Goal: Task Accomplishment & Management: Use online tool/utility

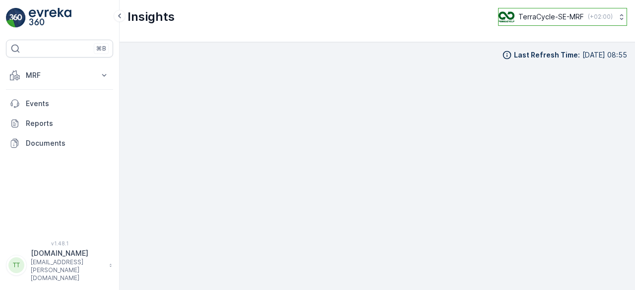
click at [547, 22] on div "TerraCycle-SE-MRF ( +02:00 )" at bounding box center [555, 16] width 114 height 11
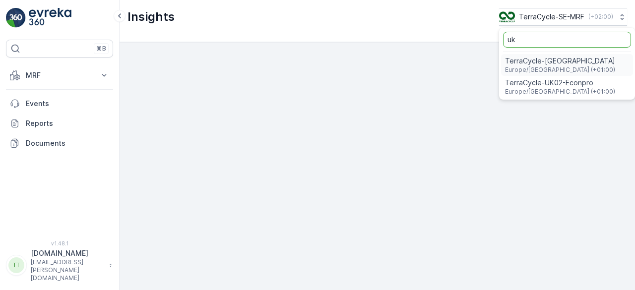
type input "uk"
click at [546, 83] on span "TerraCycle-UK02-Econpro" at bounding box center [560, 83] width 110 height 10
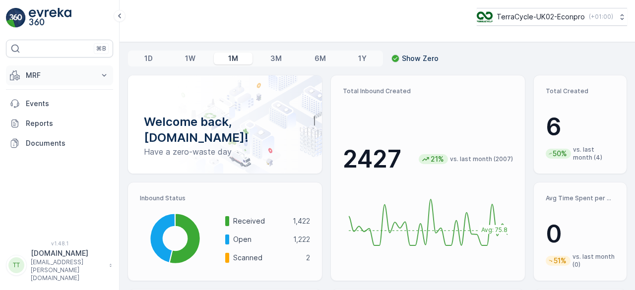
click at [44, 77] on p "MRF" at bounding box center [59, 75] width 67 height 10
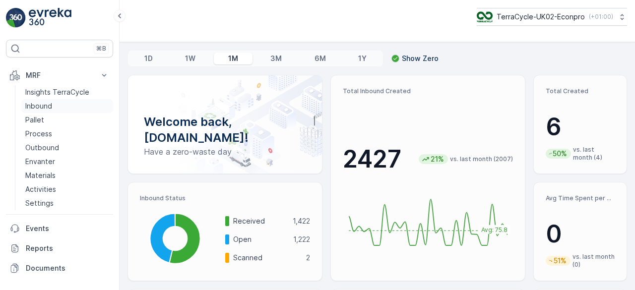
click at [46, 103] on p "Inbound" at bounding box center [38, 106] width 27 height 10
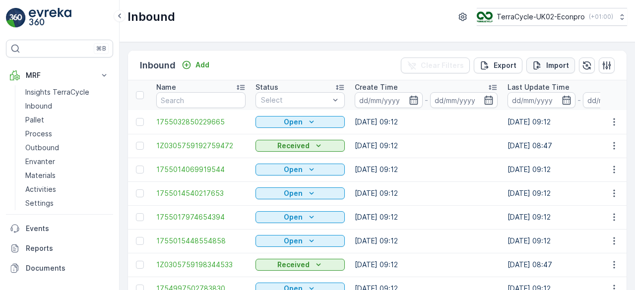
click at [557, 59] on button "Import" at bounding box center [550, 66] width 49 height 16
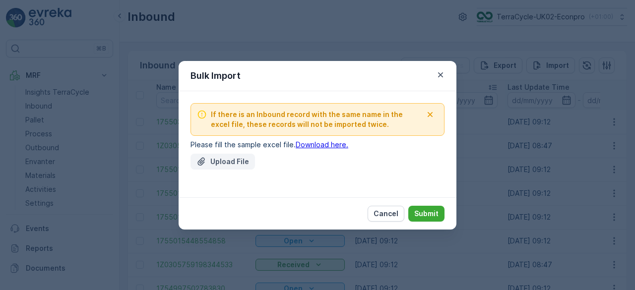
click at [232, 161] on p "Upload File" at bounding box center [229, 162] width 39 height 10
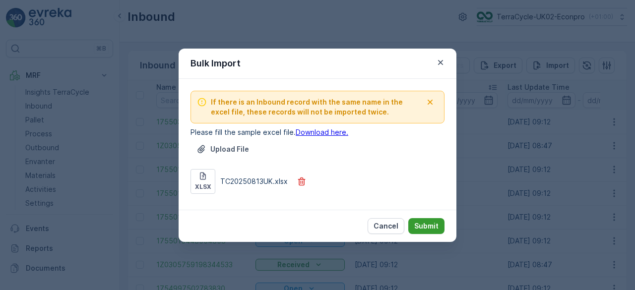
click at [428, 226] on p "Submit" at bounding box center [426, 226] width 24 height 10
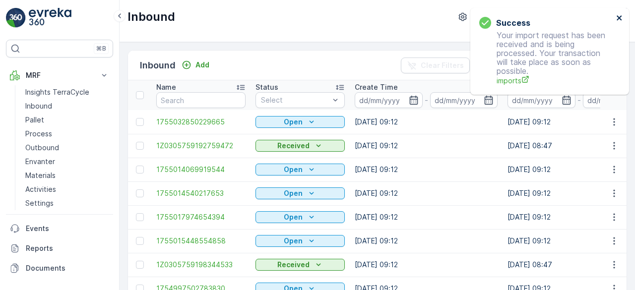
click at [618, 18] on icon "close" at bounding box center [618, 17] width 5 height 5
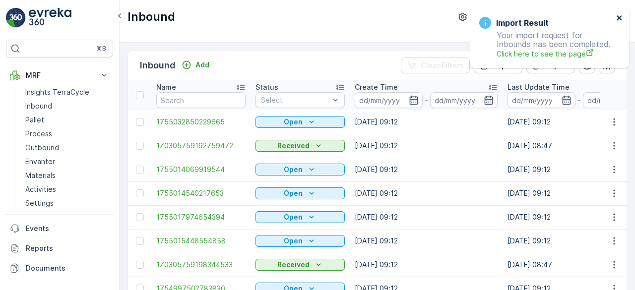
click at [621, 19] on icon "close" at bounding box center [619, 18] width 7 height 8
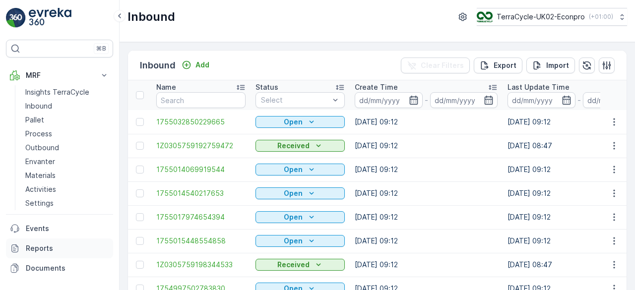
click at [47, 243] on p "Reports" at bounding box center [67, 248] width 83 height 10
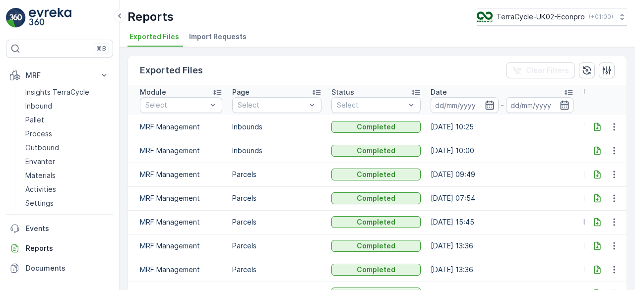
click at [233, 34] on span "Import Requests" at bounding box center [218, 37] width 58 height 10
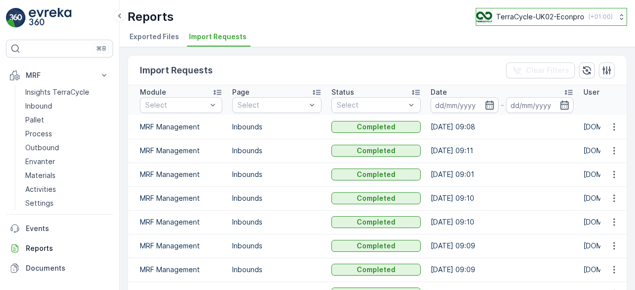
click at [531, 19] on p "TerraCycle-UK02-Econpro" at bounding box center [540, 17] width 88 height 10
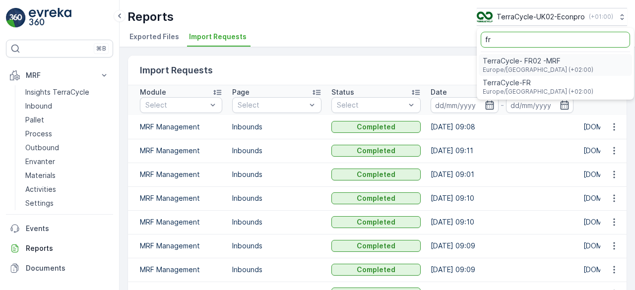
type input "fr"
click at [524, 61] on span "TerraCycle- FR02 -MRF" at bounding box center [537, 61] width 111 height 10
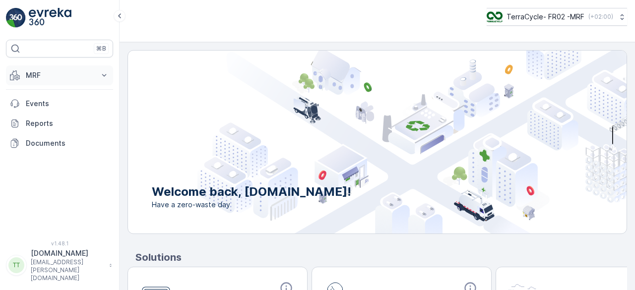
click at [43, 76] on p "MRF" at bounding box center [59, 75] width 67 height 10
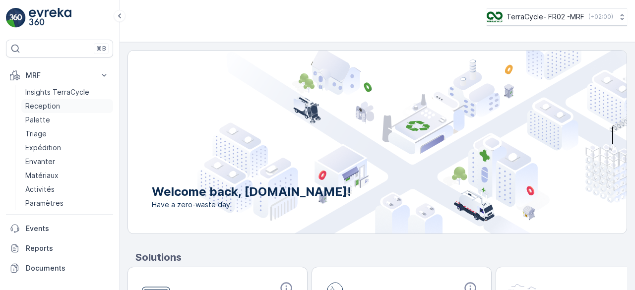
click at [39, 103] on p "Reception" at bounding box center [42, 106] width 35 height 10
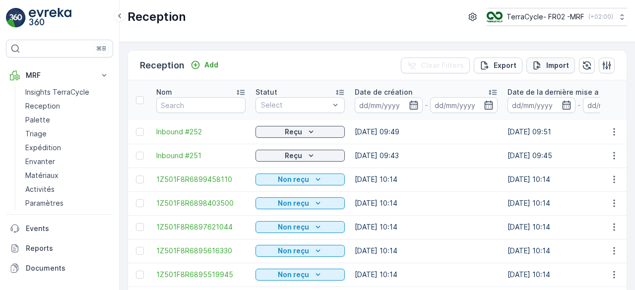
click at [555, 61] on p "Import" at bounding box center [557, 65] width 23 height 10
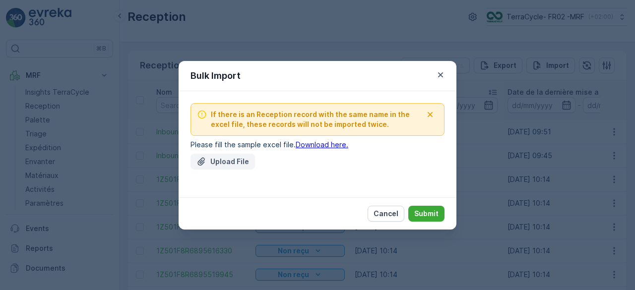
click at [220, 166] on p "Upload File" at bounding box center [229, 162] width 39 height 10
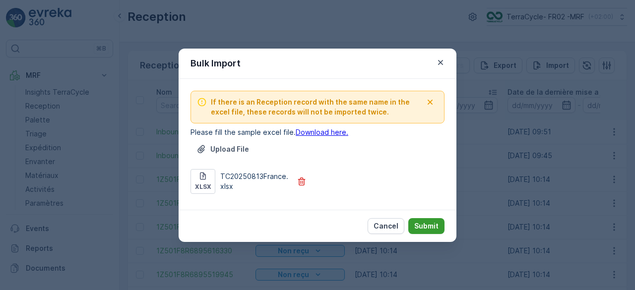
click at [432, 221] on p "Submit" at bounding box center [426, 226] width 24 height 10
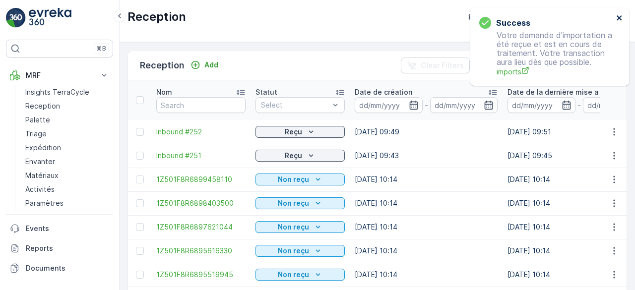
click at [619, 16] on icon "close" at bounding box center [619, 18] width 7 height 8
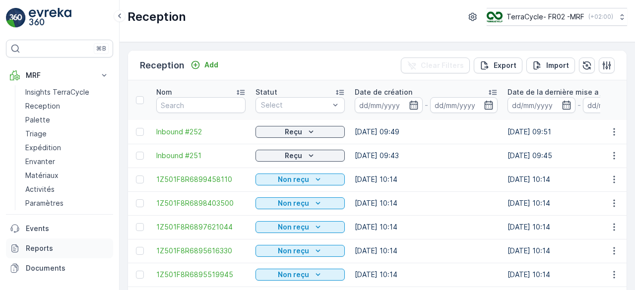
click at [52, 247] on p "Reports" at bounding box center [67, 248] width 83 height 10
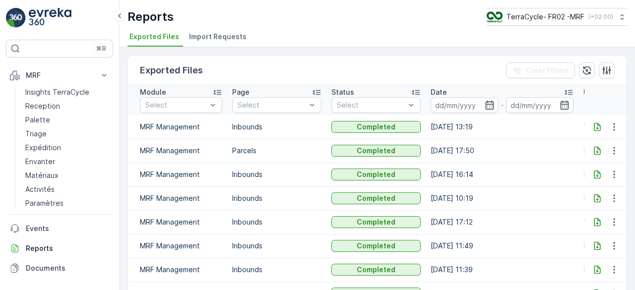
click at [231, 40] on span "Import Requests" at bounding box center [218, 37] width 58 height 10
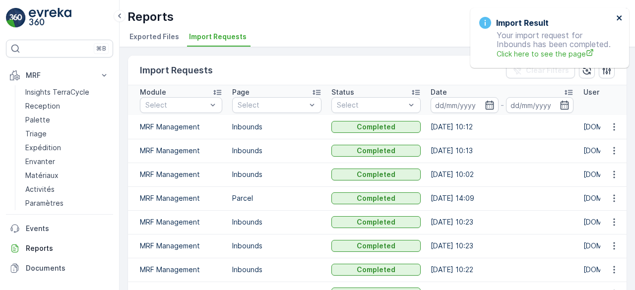
click at [620, 16] on icon "close" at bounding box center [618, 17] width 5 height 5
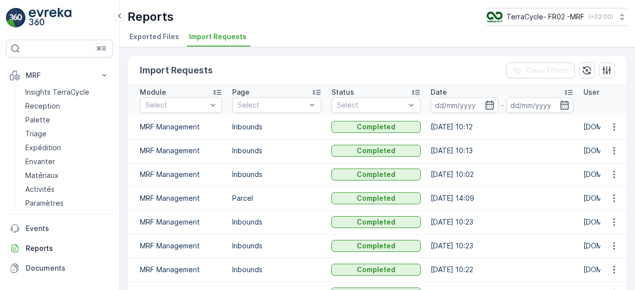
click at [312, 16] on div "Reports TerraCycle- FR02 -MRF ( +02:00 )" at bounding box center [376, 17] width 499 height 18
click at [536, 14] on p "TerraCycle- FR02 -MRF" at bounding box center [545, 17] width 78 height 10
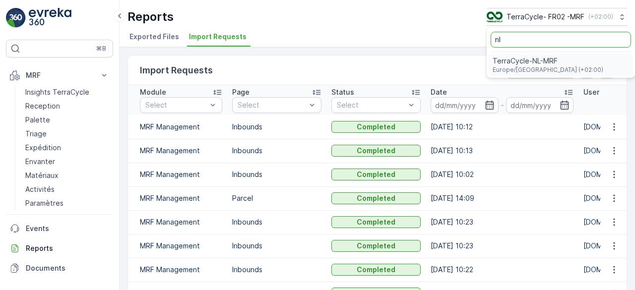
type input "nl"
click at [521, 59] on span "TerraCycle-NL-MRF" at bounding box center [547, 61] width 111 height 10
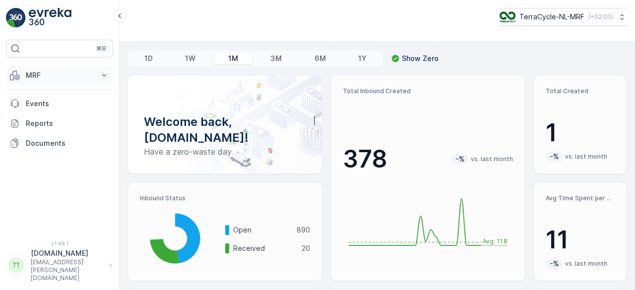
click at [77, 69] on button "MRF" at bounding box center [59, 75] width 107 height 20
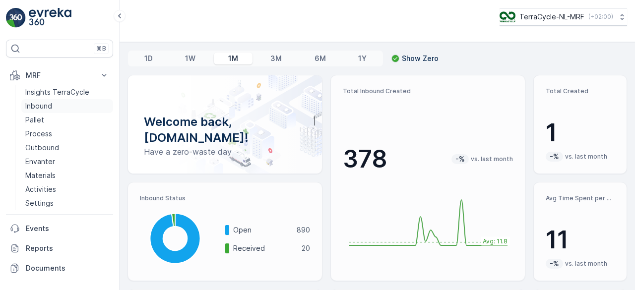
click at [65, 108] on link "Inbound" at bounding box center [67, 106] width 92 height 14
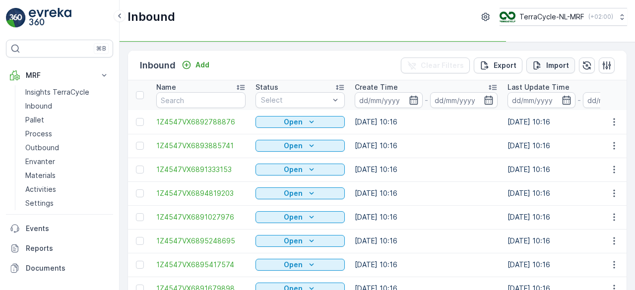
click at [559, 65] on p "Import" at bounding box center [557, 65] width 23 height 10
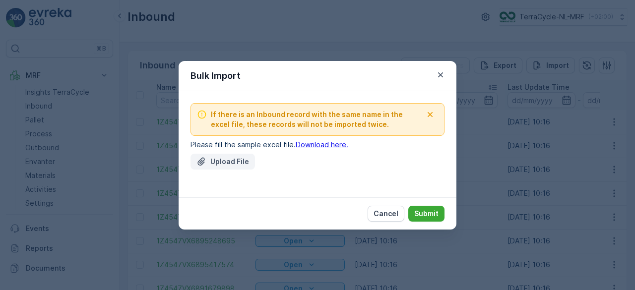
click at [242, 157] on p "Upload File" at bounding box center [229, 162] width 39 height 10
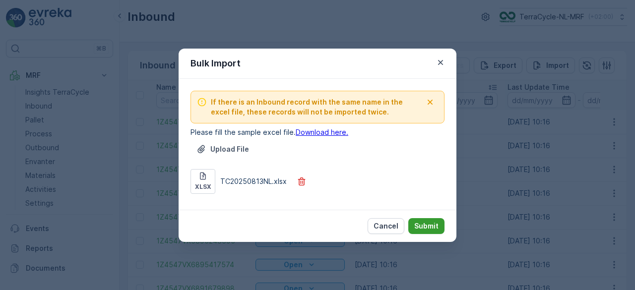
click at [436, 226] on p "Submit" at bounding box center [426, 226] width 24 height 10
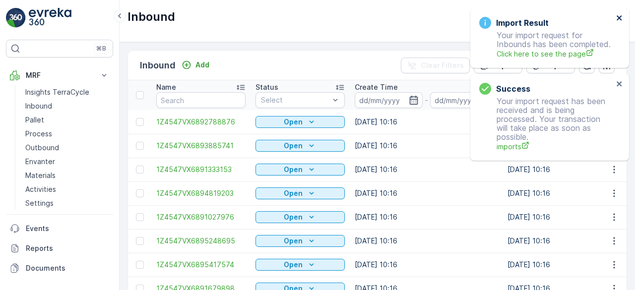
click at [618, 18] on icon "close" at bounding box center [618, 17] width 5 height 5
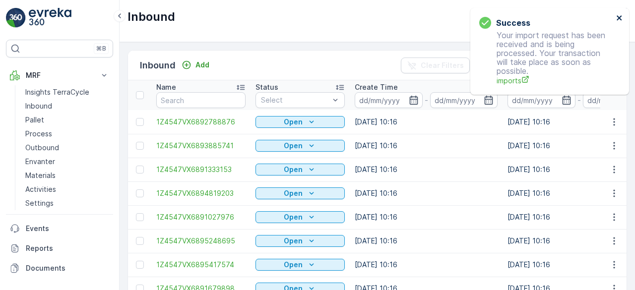
click at [618, 18] on icon "close" at bounding box center [618, 17] width 5 height 5
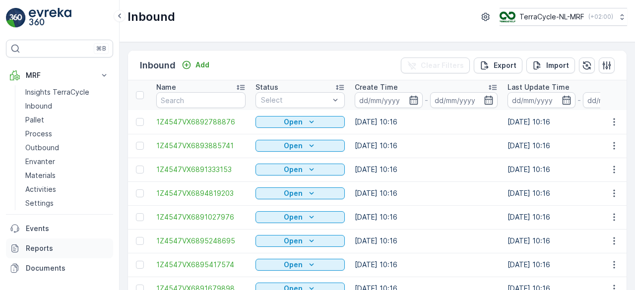
click at [43, 253] on link "Reports" at bounding box center [59, 248] width 107 height 20
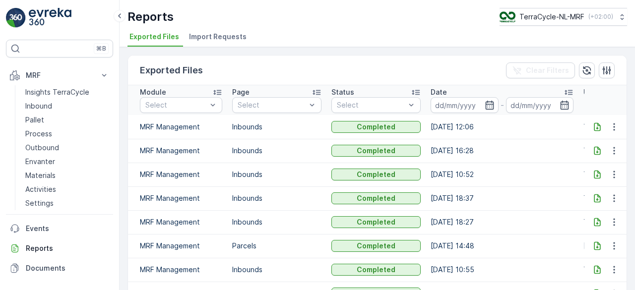
click at [226, 40] on span "Import Requests" at bounding box center [218, 37] width 58 height 10
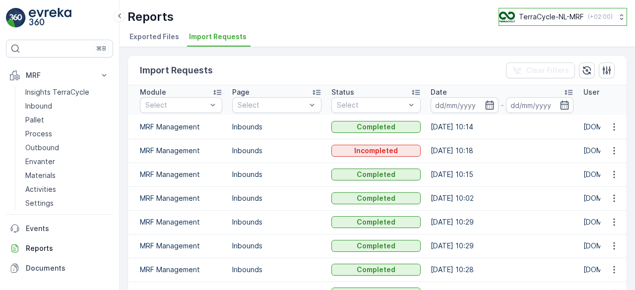
click at [533, 17] on p "TerraCycle-NL-MRF" at bounding box center [551, 17] width 65 height 10
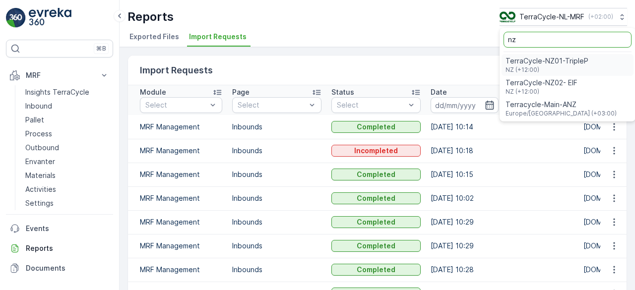
type input "nz"
click at [534, 58] on span "TerraCycle-NZ01-TripleP" at bounding box center [546, 61] width 83 height 10
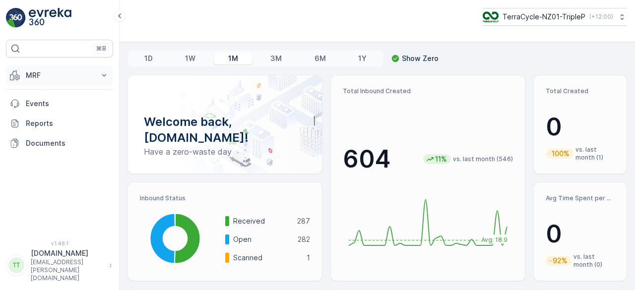
click at [52, 73] on p "MRF" at bounding box center [59, 75] width 67 height 10
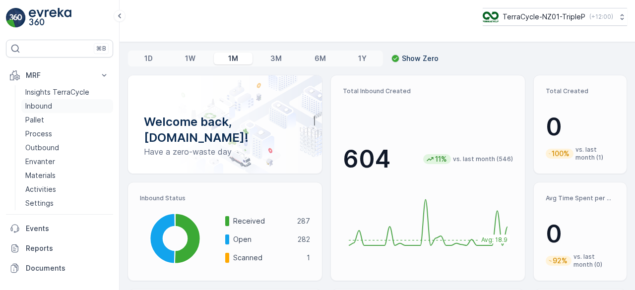
click at [41, 105] on p "Inbound" at bounding box center [38, 106] width 27 height 10
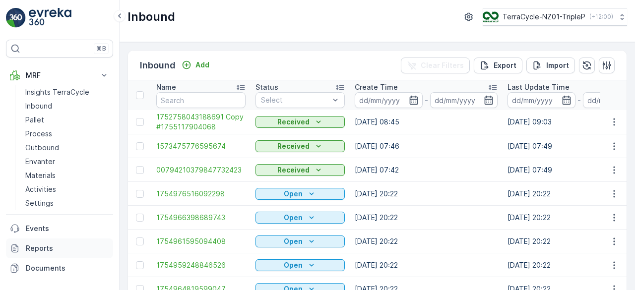
click at [58, 246] on p "Reports" at bounding box center [67, 248] width 83 height 10
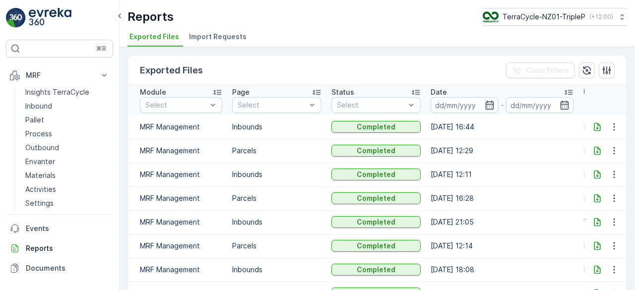
click at [219, 37] on span "Import Requests" at bounding box center [218, 37] width 58 height 10
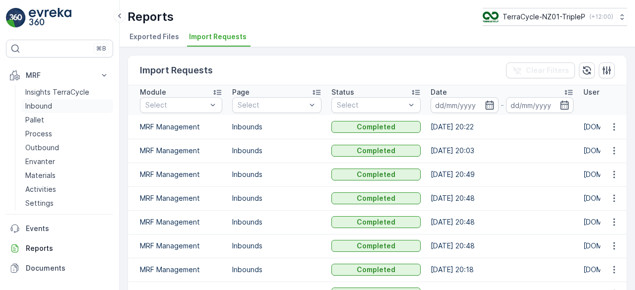
click at [34, 102] on p "Inbound" at bounding box center [38, 106] width 27 height 10
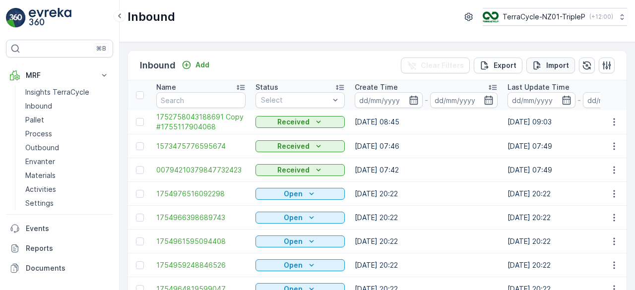
click at [542, 62] on div "Import" at bounding box center [550, 65] width 37 height 10
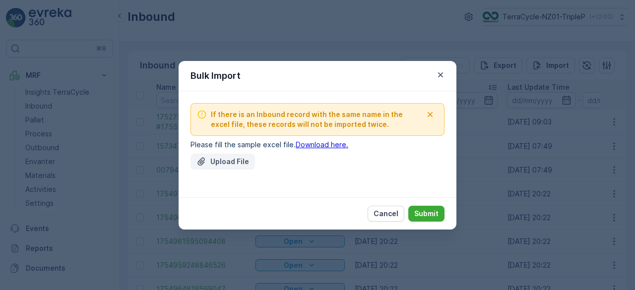
click at [208, 166] on div "Upload File" at bounding box center [222, 162] width 53 height 10
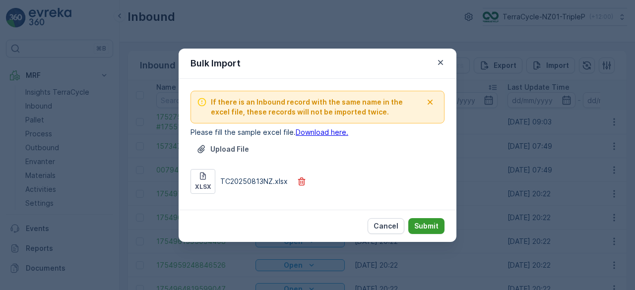
click at [428, 225] on p "Submit" at bounding box center [426, 226] width 24 height 10
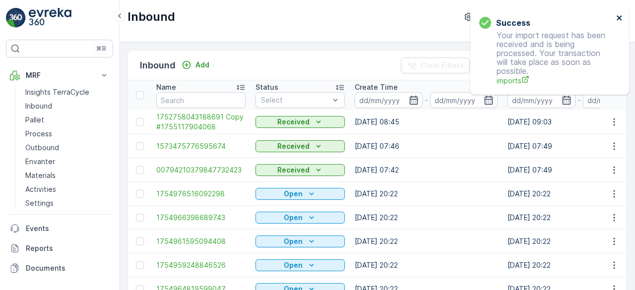
click at [619, 18] on icon "close" at bounding box center [618, 17] width 5 height 5
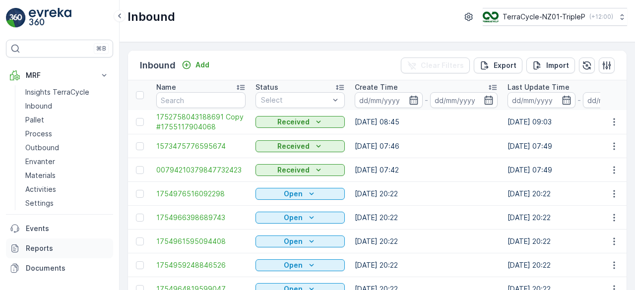
click at [39, 253] on link "Reports" at bounding box center [59, 248] width 107 height 20
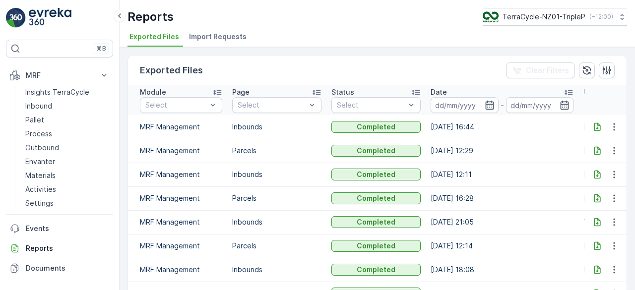
click at [231, 36] on span "Import Requests" at bounding box center [218, 37] width 58 height 10
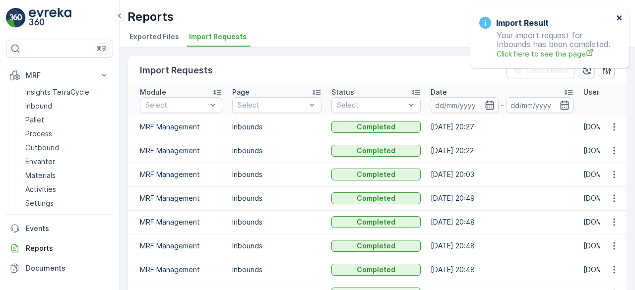
click at [621, 21] on icon "close" at bounding box center [619, 18] width 7 height 8
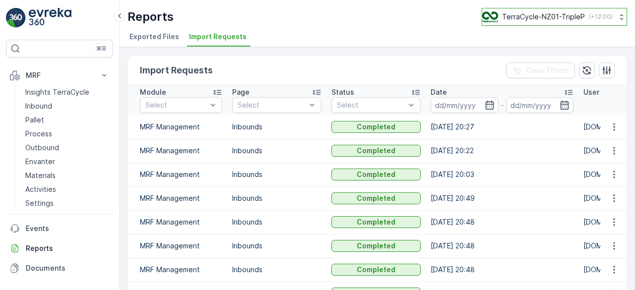
click at [523, 23] on button "TerraCycle-NZ01-TripleP ( +12:00 )" at bounding box center [553, 17] width 145 height 18
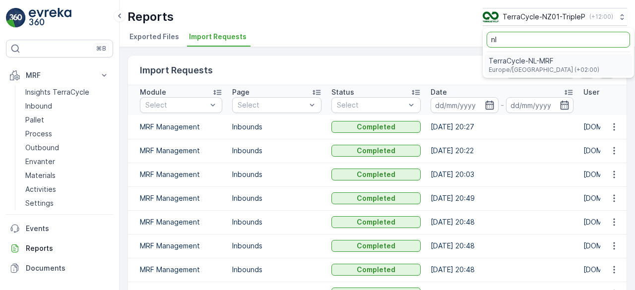
type input "nl"
click at [519, 60] on span "TerraCycle-NL-MRF" at bounding box center [543, 61] width 111 height 10
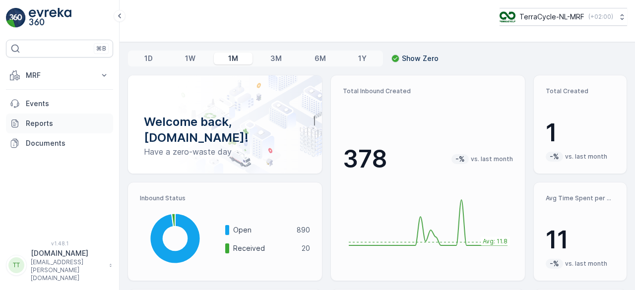
click at [47, 120] on p "Reports" at bounding box center [67, 124] width 83 height 10
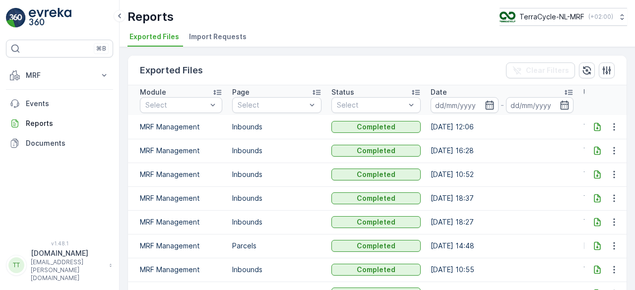
click at [222, 33] on span "Import Requests" at bounding box center [218, 37] width 58 height 10
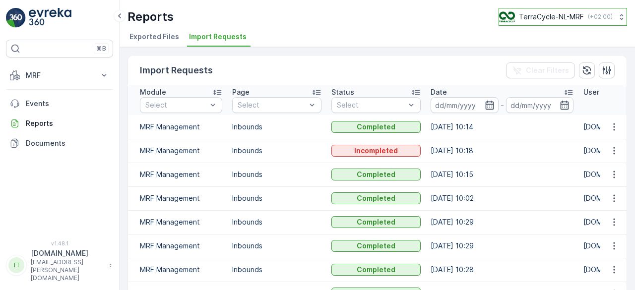
click at [519, 20] on p "TerraCycle-NL-MRF" at bounding box center [551, 17] width 65 height 10
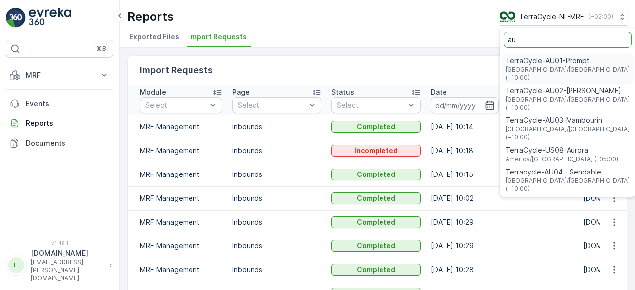
type input "au"
click at [526, 66] on span "[GEOGRAPHIC_DATA]/[GEOGRAPHIC_DATA] (+10:00)" at bounding box center [567, 74] width 124 height 16
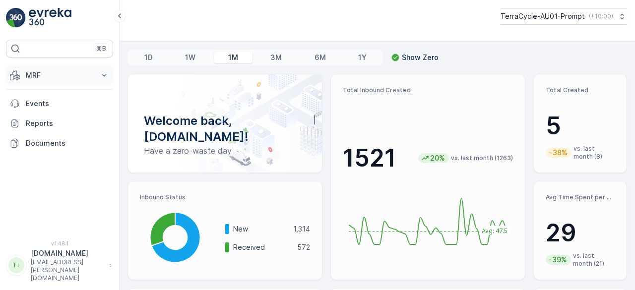
click at [54, 78] on p "MRF" at bounding box center [59, 75] width 67 height 10
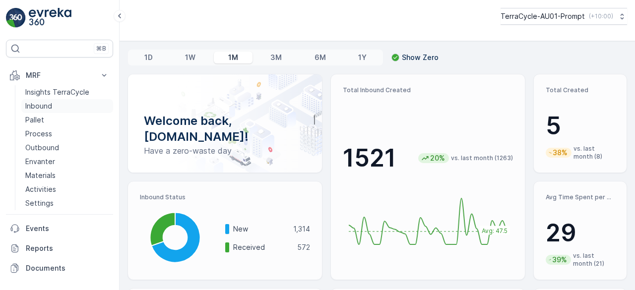
click at [43, 106] on p "Inbound" at bounding box center [38, 106] width 27 height 10
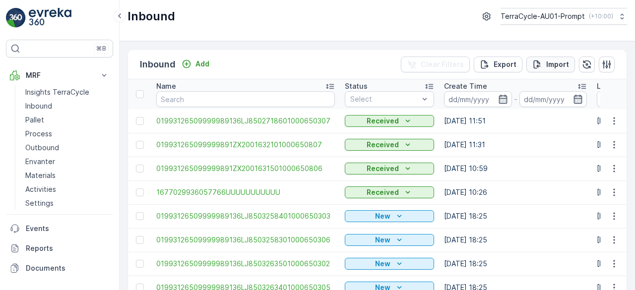
click at [543, 65] on div "Import" at bounding box center [550, 64] width 37 height 10
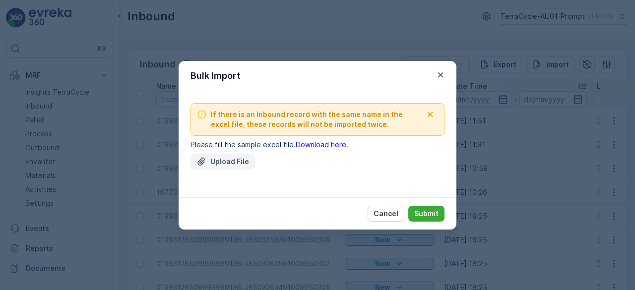
click at [237, 156] on button "Upload File" at bounding box center [222, 162] width 64 height 16
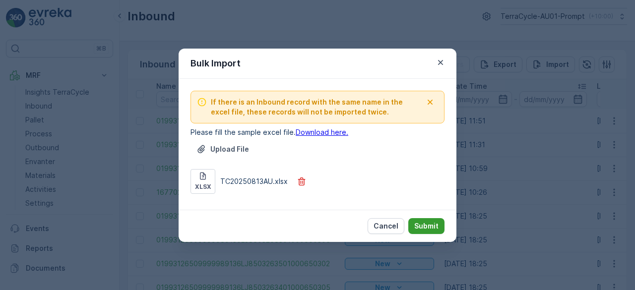
click at [434, 227] on p "Submit" at bounding box center [426, 226] width 24 height 10
